Goal: Navigation & Orientation: Find specific page/section

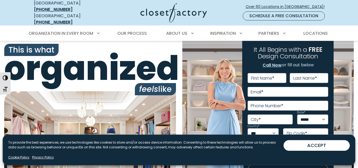
click at [113, 8] on div at bounding box center [166, 12] width 128 height 19
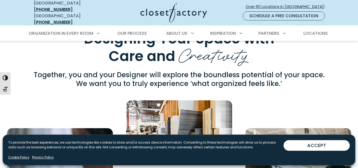
scroll to position [1464, 0]
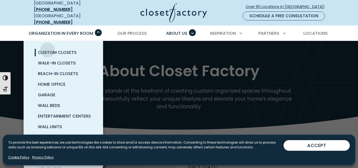
click at [48, 49] on span "Custom Closets" at bounding box center [57, 52] width 39 height 6
